Goal: Check status: Check status

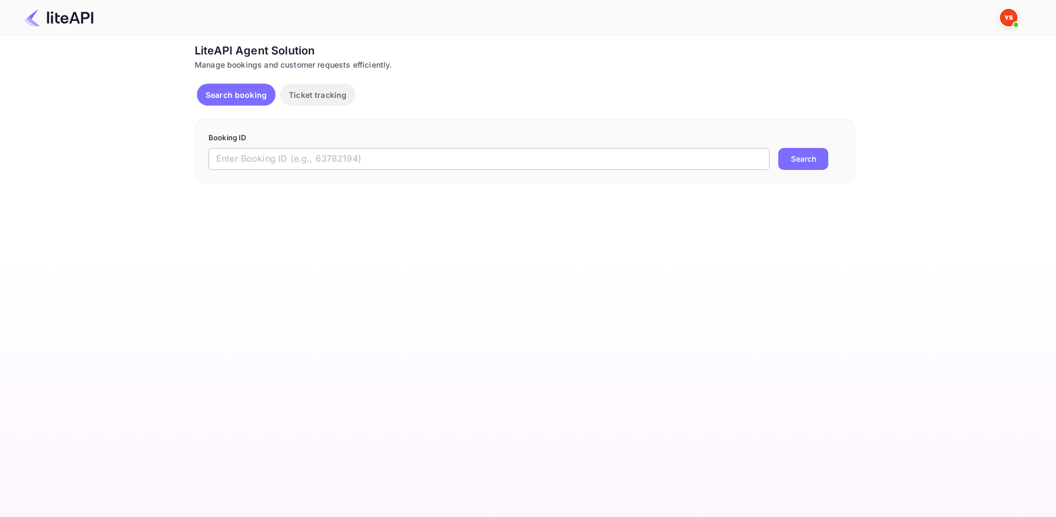
click at [384, 161] on input "text" at bounding box center [488, 159] width 561 height 22
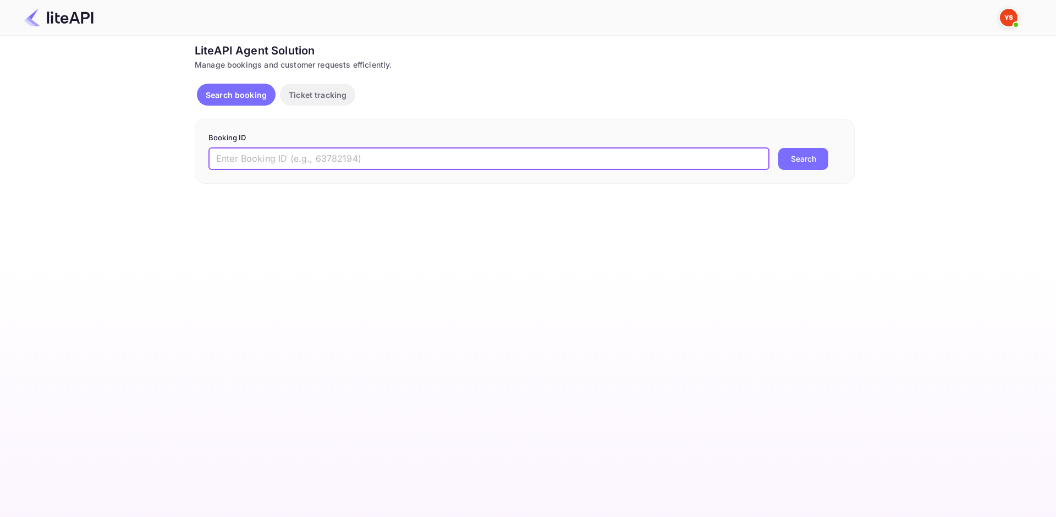
paste input "8945781"
type input "8945781"
click at [805, 166] on button "Search" at bounding box center [803, 159] width 50 height 22
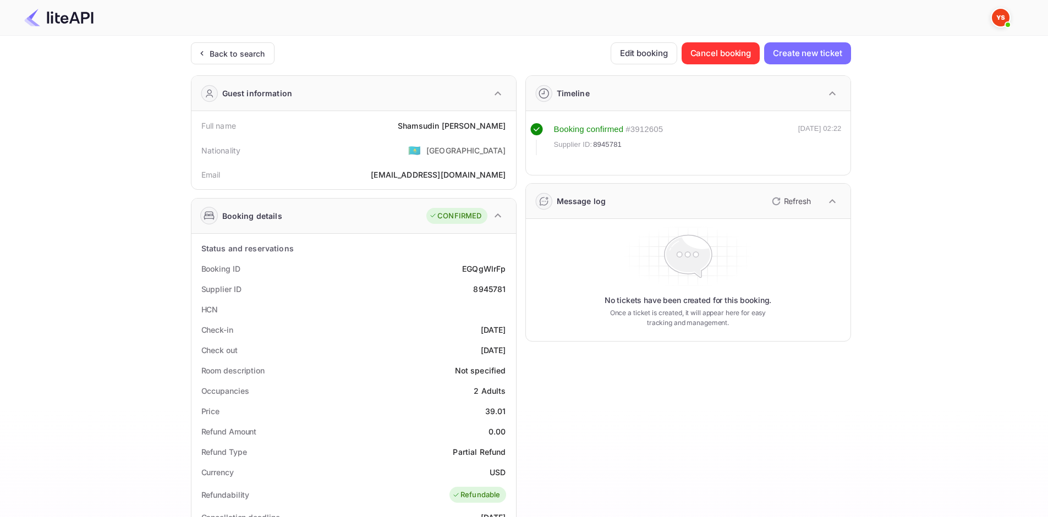
click at [434, 124] on div "[PERSON_NAME]" at bounding box center [452, 126] width 108 height 12
copy div "[PERSON_NAME]"
click at [492, 414] on div "39.01" at bounding box center [495, 411] width 21 height 12
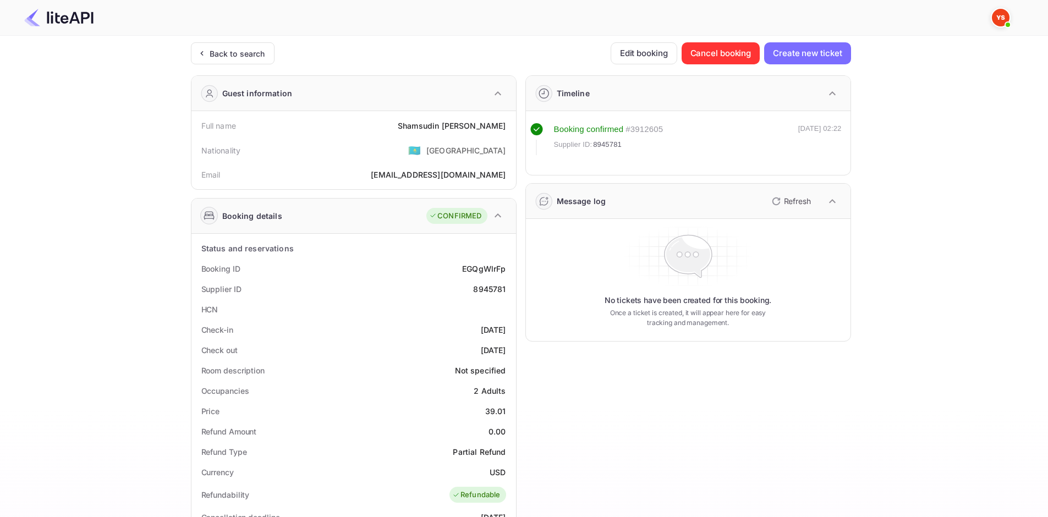
click at [492, 414] on div "39.01" at bounding box center [495, 411] width 21 height 12
click at [411, 450] on div "Refund Type Partial Refund" at bounding box center [354, 452] width 316 height 20
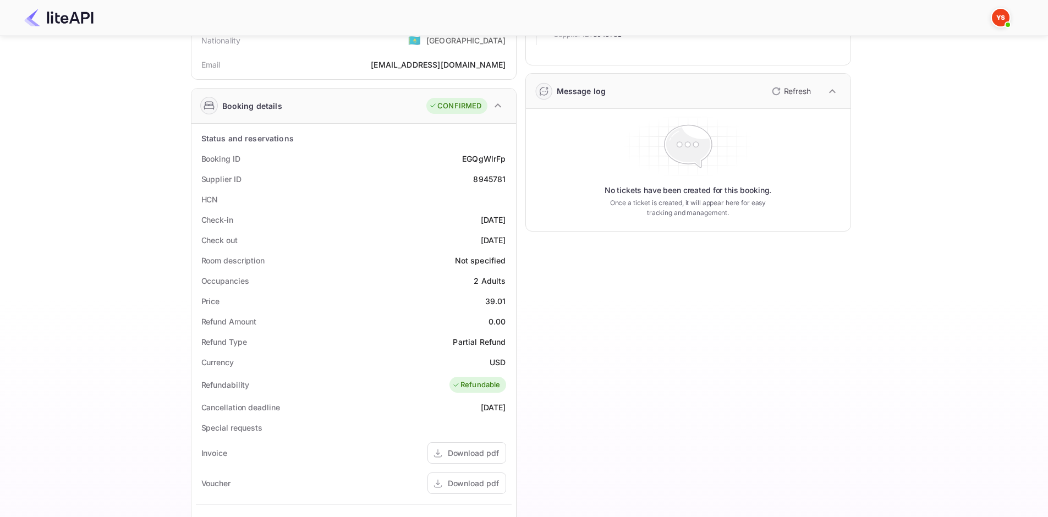
click at [493, 298] on div "39.01" at bounding box center [495, 301] width 21 height 12
copy div "39.01"
